Goal: Task Accomplishment & Management: Manage account settings

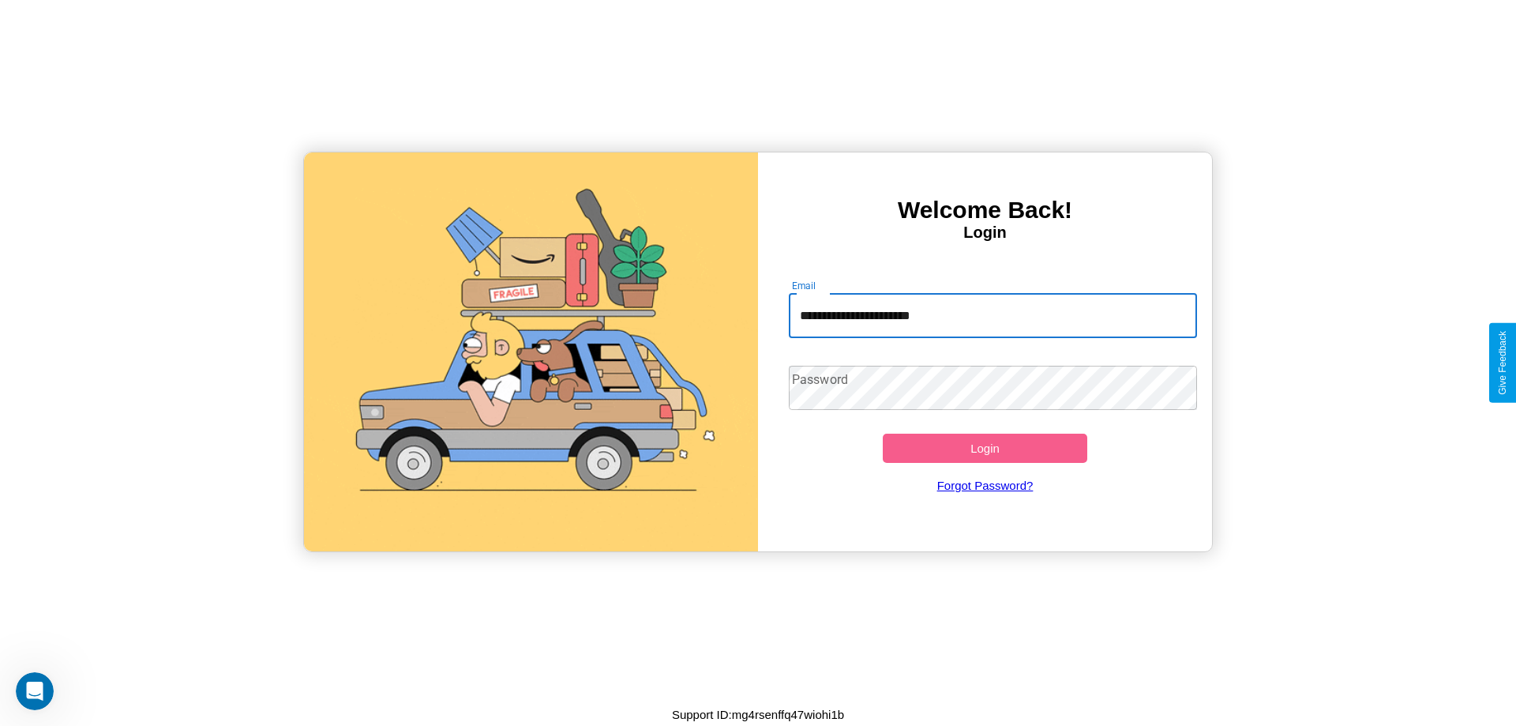
type input "**********"
click at [984, 448] on button "Login" at bounding box center [985, 447] width 204 height 29
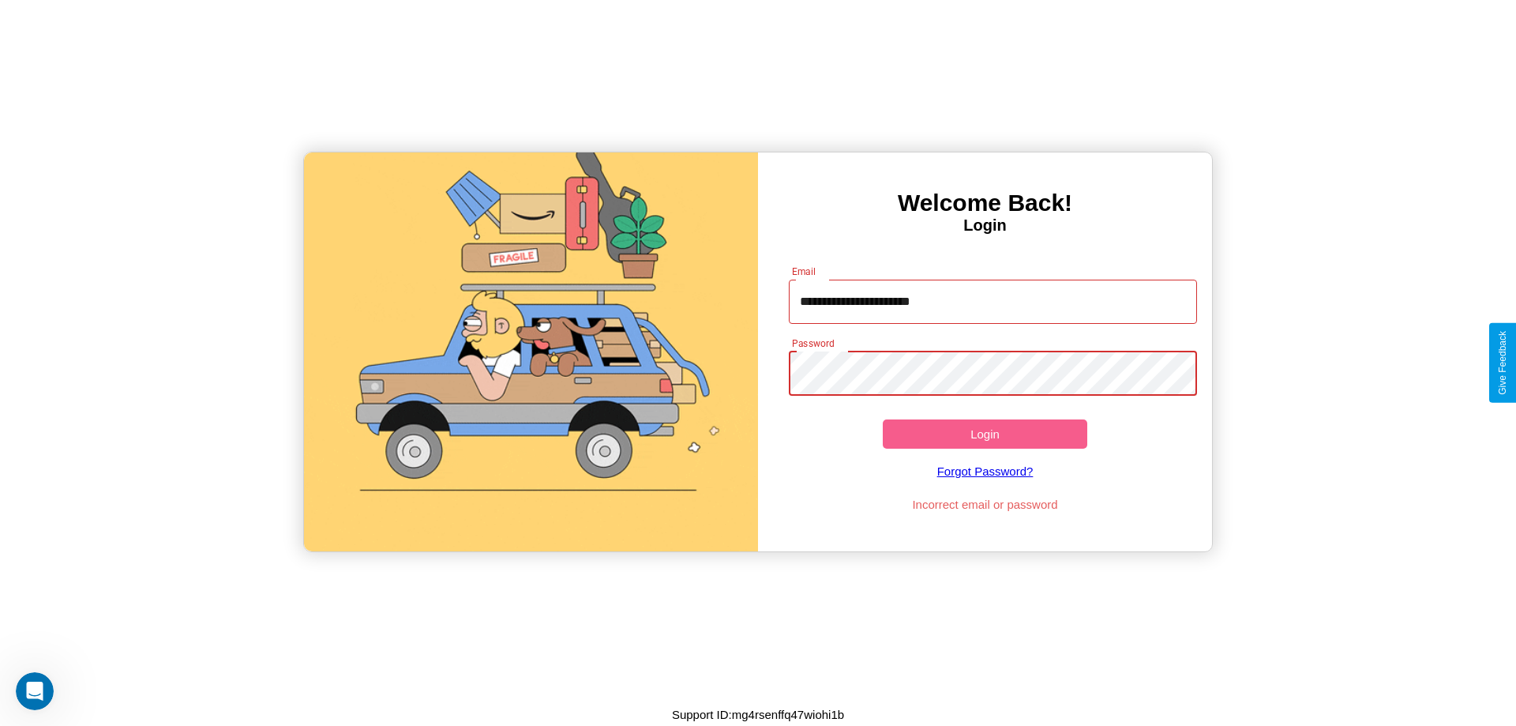
click at [984, 433] on button "Login" at bounding box center [985, 433] width 204 height 29
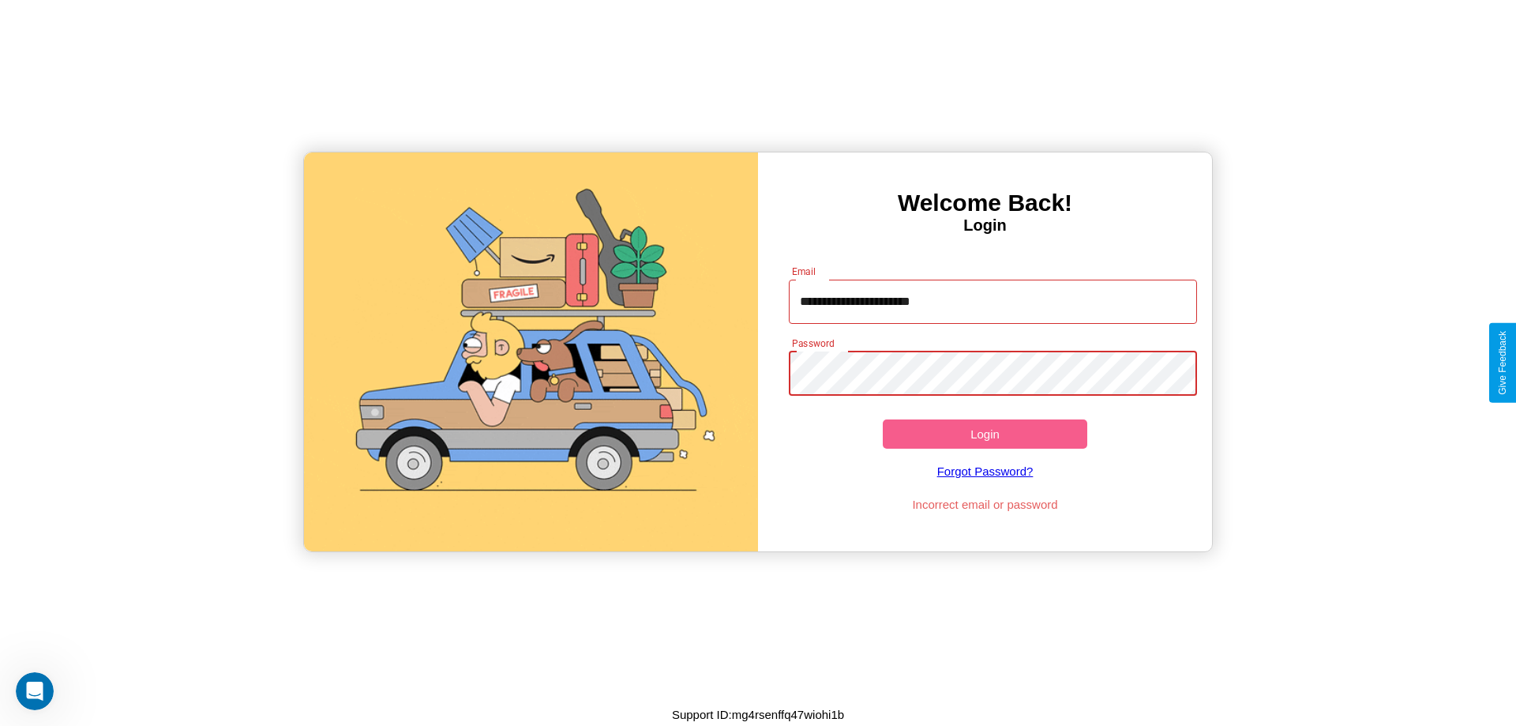
click at [984, 433] on button "Login" at bounding box center [985, 433] width 204 height 29
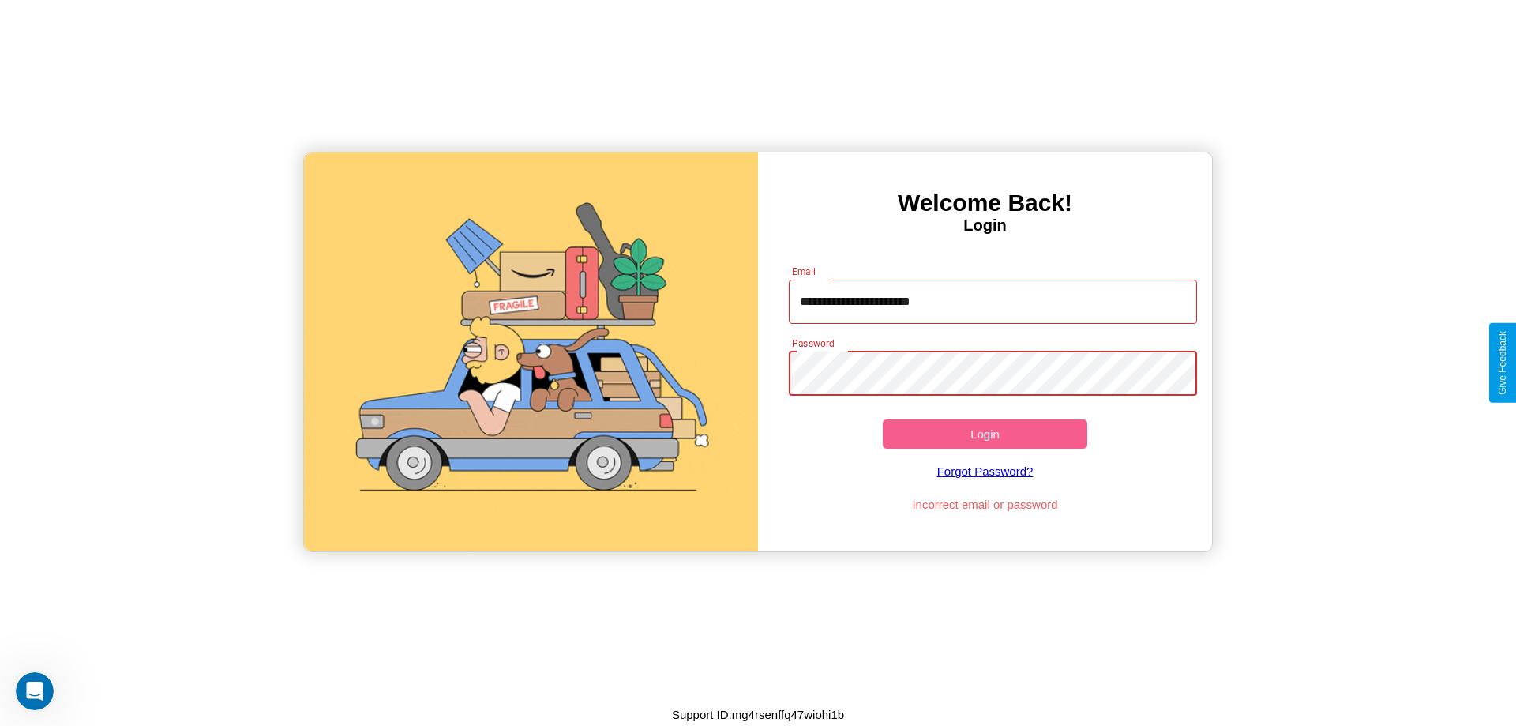
click at [984, 433] on button "Login" at bounding box center [985, 433] width 204 height 29
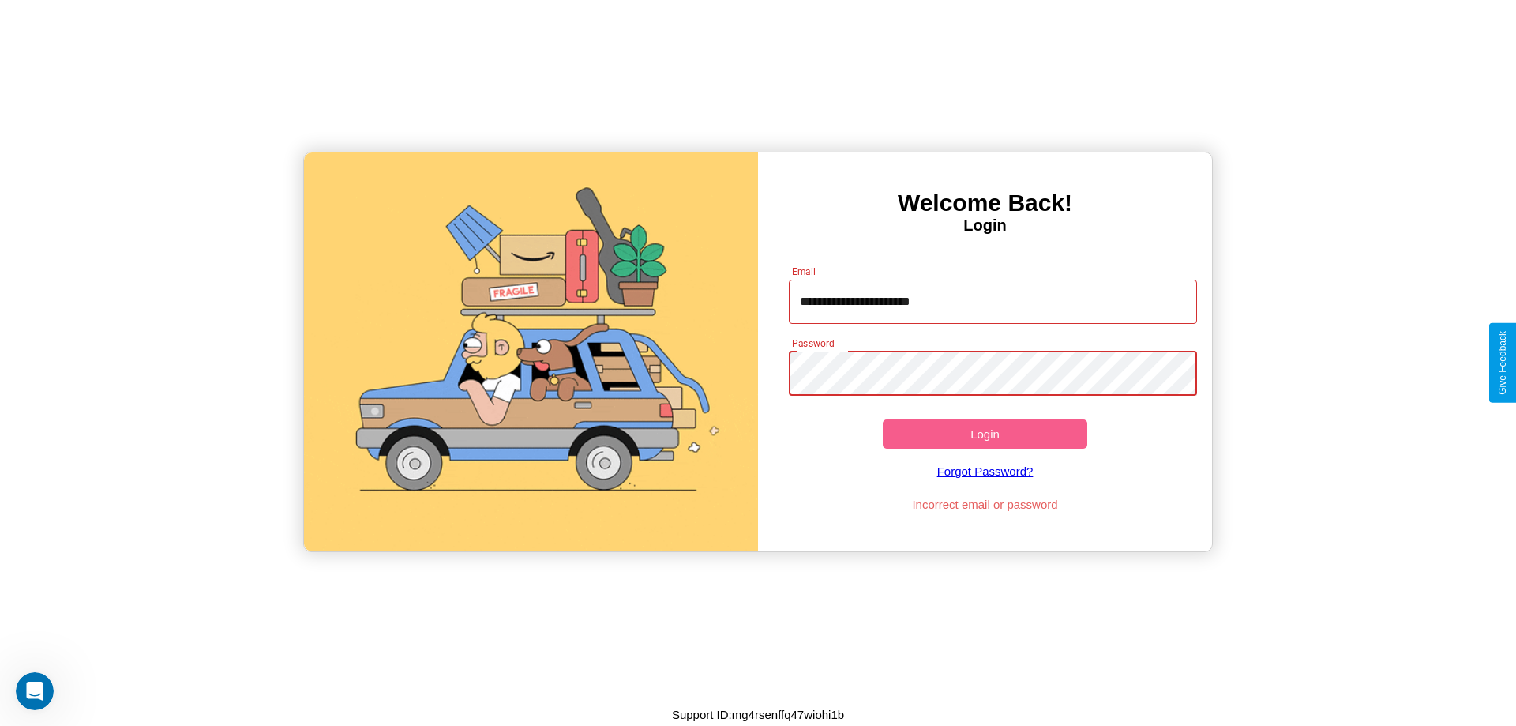
click at [984, 433] on button "Login" at bounding box center [985, 433] width 204 height 29
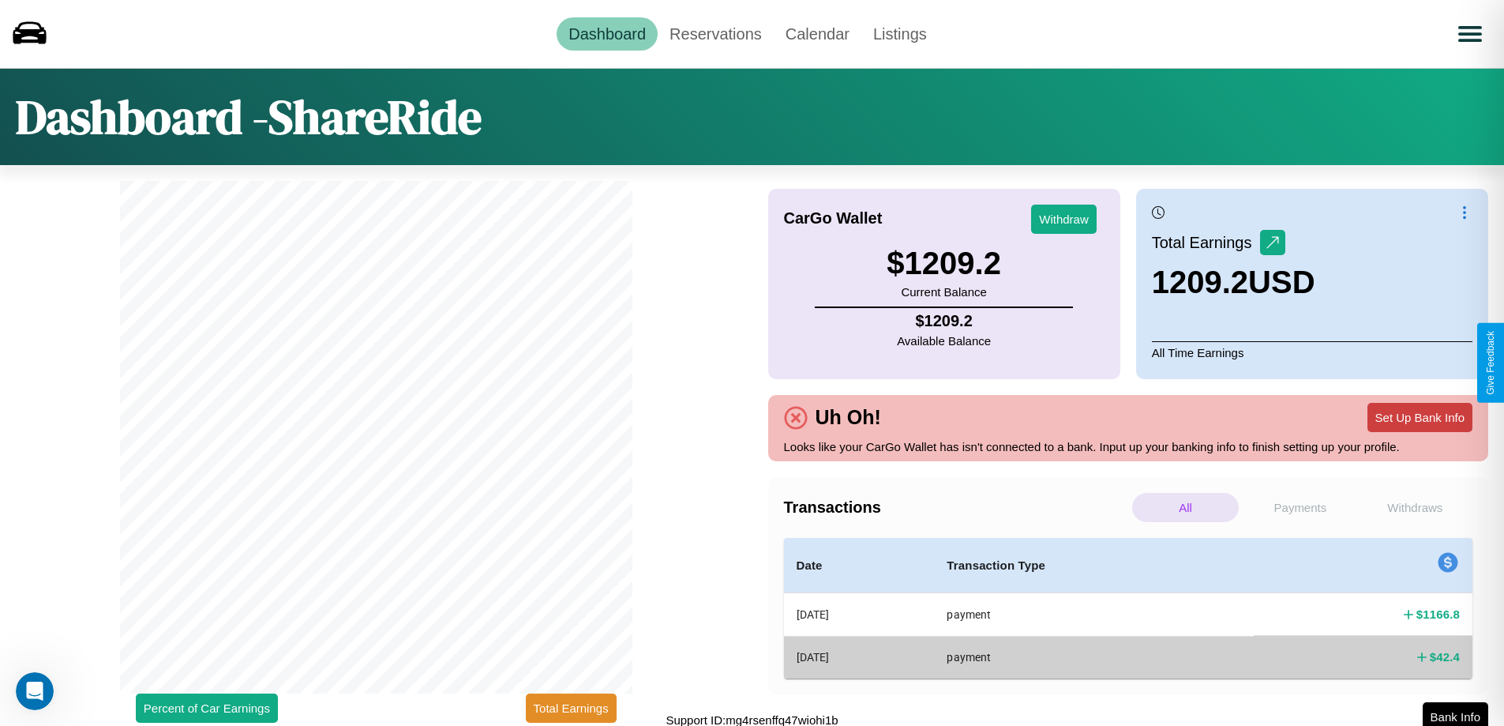
click at [1419, 417] on button "Set Up Bank Info" at bounding box center [1419, 417] width 105 height 29
